Goal: Entertainment & Leisure: Consume media (video, audio)

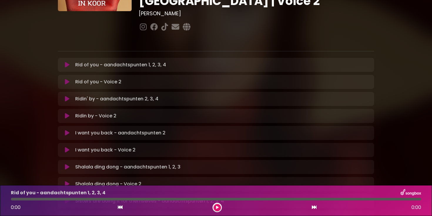
scroll to position [87, 0]
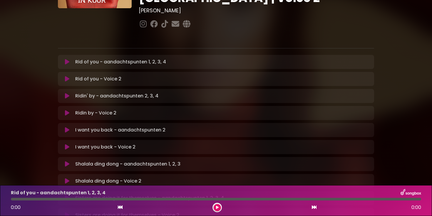
click at [67, 59] on icon at bounding box center [67, 62] width 4 height 6
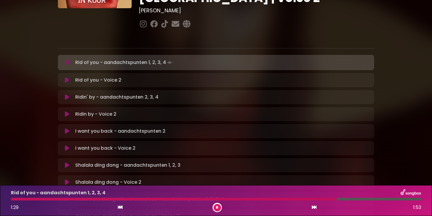
click at [13, 201] on div "Rid of you - aandachtspunten 1, 2, 3, 4 1:29 1:53" at bounding box center [215, 200] width 417 height 23
click at [122, 207] on icon at bounding box center [120, 207] width 5 height 5
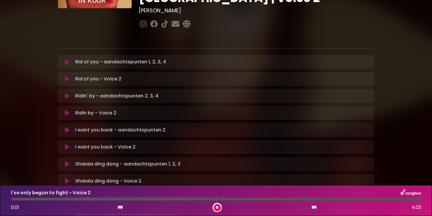
click at [70, 59] on button at bounding box center [66, 62] width 11 height 6
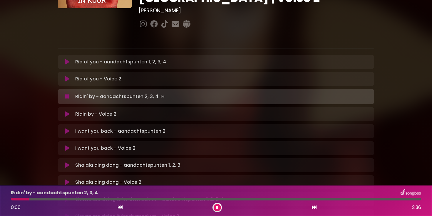
click at [67, 94] on icon at bounding box center [67, 97] width 4 height 6
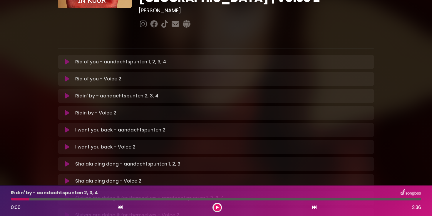
drag, startPoint x: 67, startPoint y: 59, endPoint x: 72, endPoint y: 60, distance: 4.8
click at [67, 76] on icon at bounding box center [67, 79] width 4 height 6
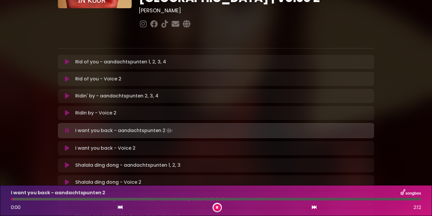
click at [120, 209] on icon at bounding box center [120, 207] width 5 height 5
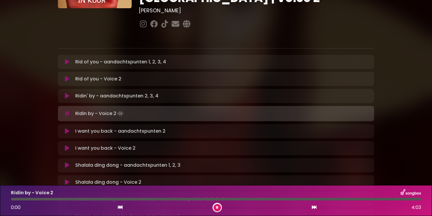
click at [137, 200] on div at bounding box center [216, 199] width 410 height 3
drag, startPoint x: 137, startPoint y: 200, endPoint x: 154, endPoint y: 200, distance: 16.2
click at [152, 200] on div at bounding box center [216, 199] width 410 height 3
click at [170, 201] on div "Ridin by - Voice 2 1:24 4:03" at bounding box center [215, 200] width 417 height 23
click at [173, 201] on div "Ridin by - Voice 2 1:25 4:03" at bounding box center [215, 200] width 417 height 23
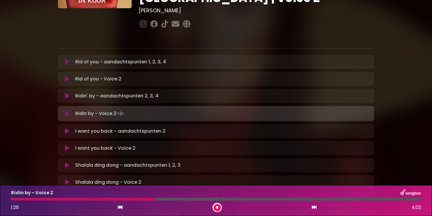
click at [167, 200] on div at bounding box center [216, 199] width 410 height 3
click at [187, 201] on div "Ridin by - Voice 2 1:38 4:03" at bounding box center [215, 200] width 417 height 23
click at [187, 201] on div "Ridin by - Voice 2 1:39 4:03" at bounding box center [215, 200] width 417 height 23
drag, startPoint x: 181, startPoint y: 201, endPoint x: 184, endPoint y: 201, distance: 3.9
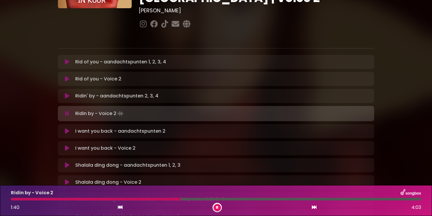
click at [188, 201] on div "Ridin by - Voice 2 1:40 4:03" at bounding box center [215, 200] width 417 height 23
drag, startPoint x: 181, startPoint y: 200, endPoint x: 187, endPoint y: 200, distance: 6.5
click at [187, 200] on div at bounding box center [99, 199] width 177 height 3
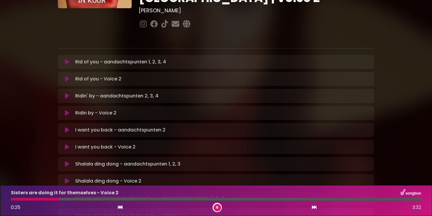
click at [118, 208] on icon at bounding box center [120, 207] width 5 height 5
click at [312, 206] on icon at bounding box center [314, 207] width 5 height 5
drag, startPoint x: 121, startPoint y: 208, endPoint x: 128, endPoint y: 209, distance: 7.2
click at [122, 208] on icon at bounding box center [120, 207] width 5 height 5
click at [315, 209] on icon at bounding box center [314, 207] width 5 height 5
